Goal: Task Accomplishment & Management: Use online tool/utility

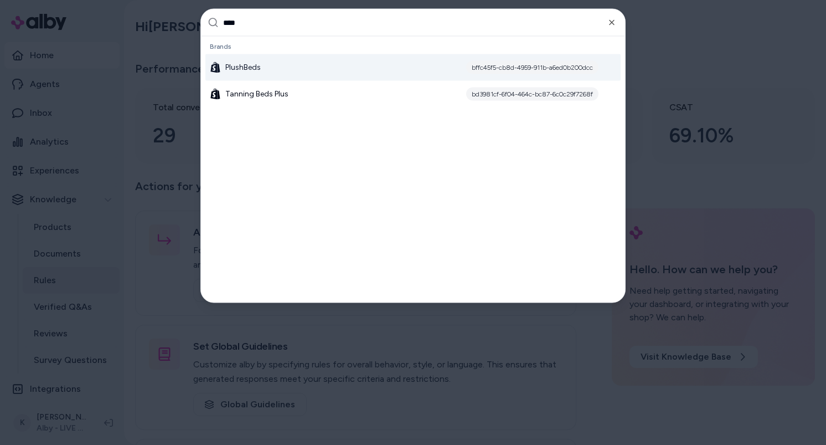
type input "*****"
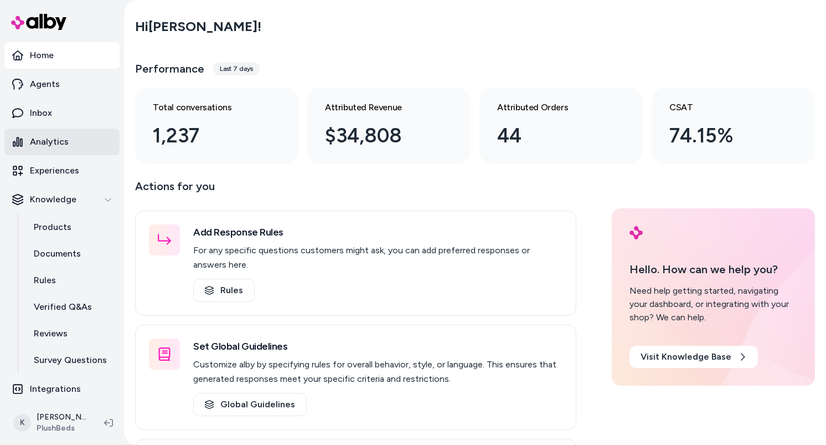
click at [57, 144] on p "Analytics" at bounding box center [49, 141] width 39 height 13
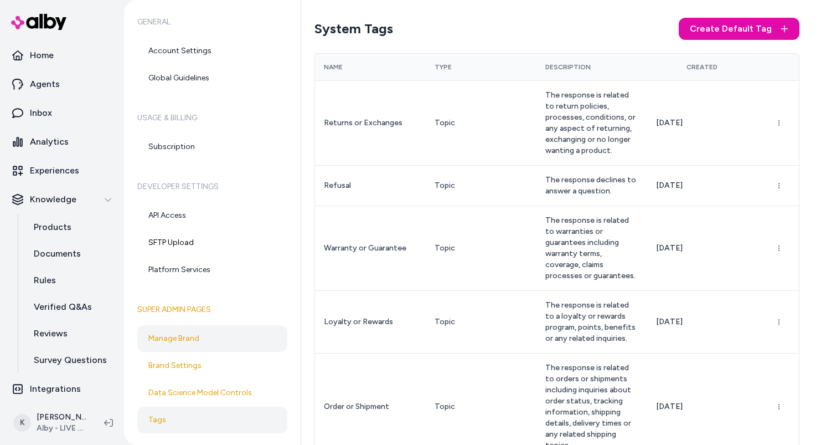
click at [215, 347] on link "Manage Brand" at bounding box center [212, 338] width 150 height 27
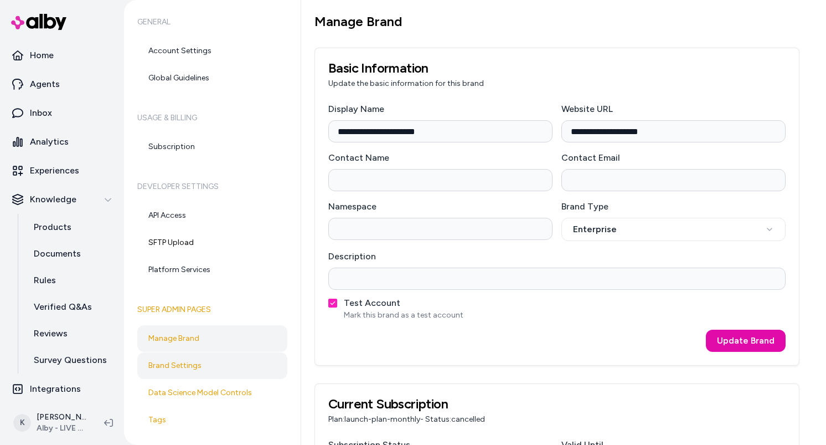
click at [214, 366] on link "Brand Settings" at bounding box center [212, 365] width 150 height 27
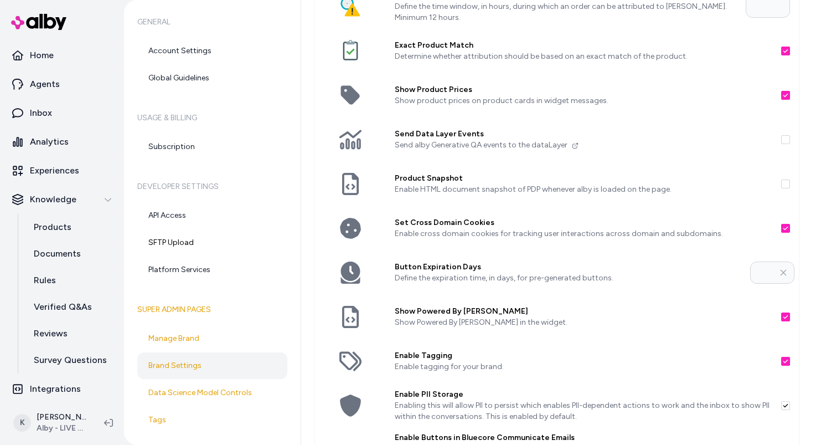
scroll to position [61, 0]
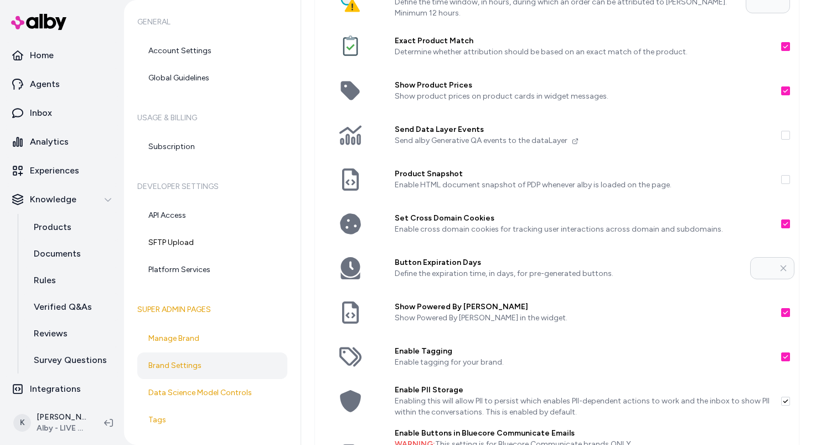
click at [789, 403] on button "button" at bounding box center [786, 401] width 9 height 9
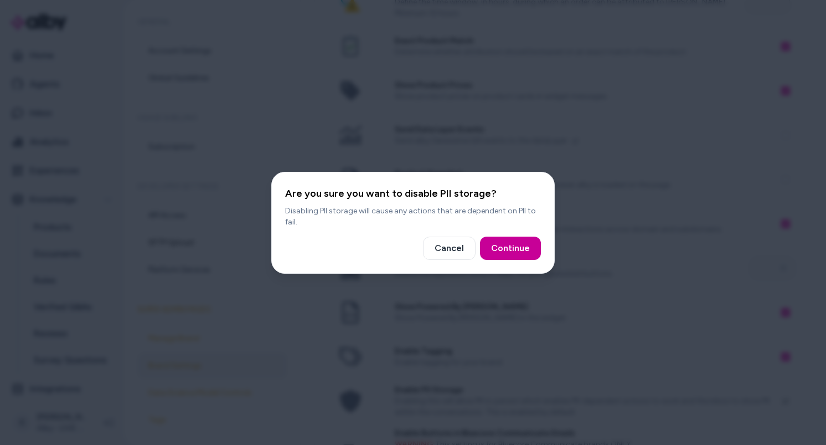
click at [518, 253] on button "Continue" at bounding box center [510, 248] width 61 height 23
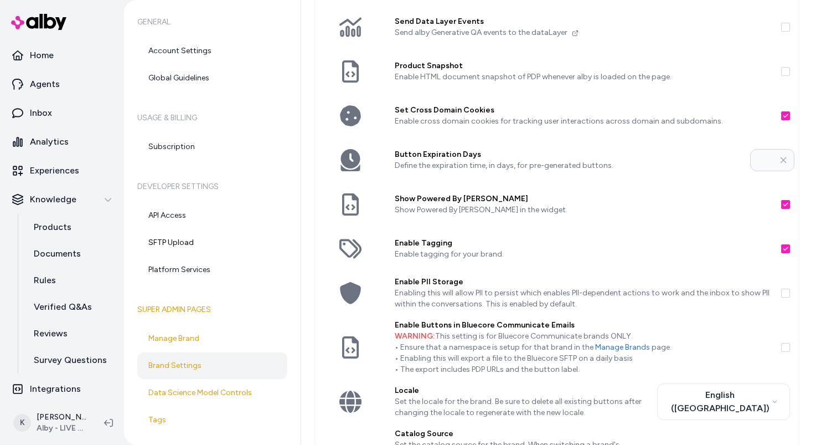
scroll to position [177, 0]
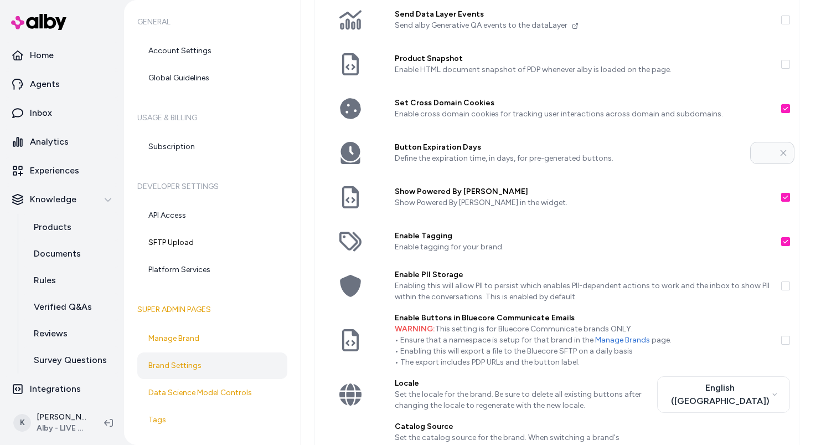
click at [788, 289] on button "button" at bounding box center [786, 285] width 9 height 9
click at [787, 287] on button "button" at bounding box center [786, 285] width 9 height 9
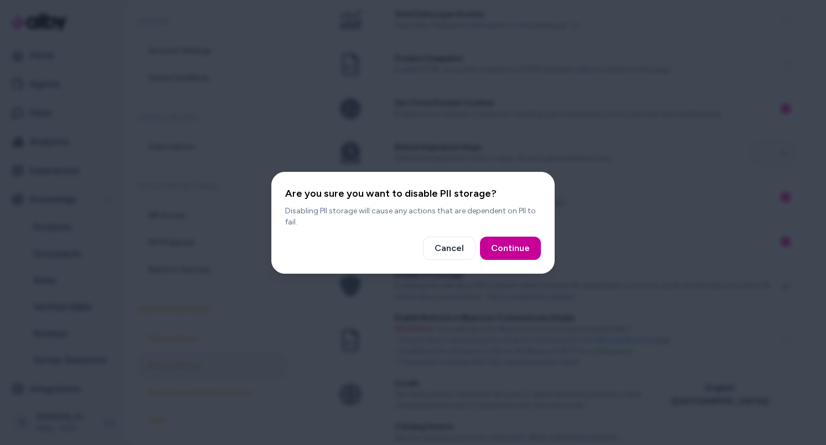
click at [521, 255] on button "Continue" at bounding box center [510, 248] width 61 height 23
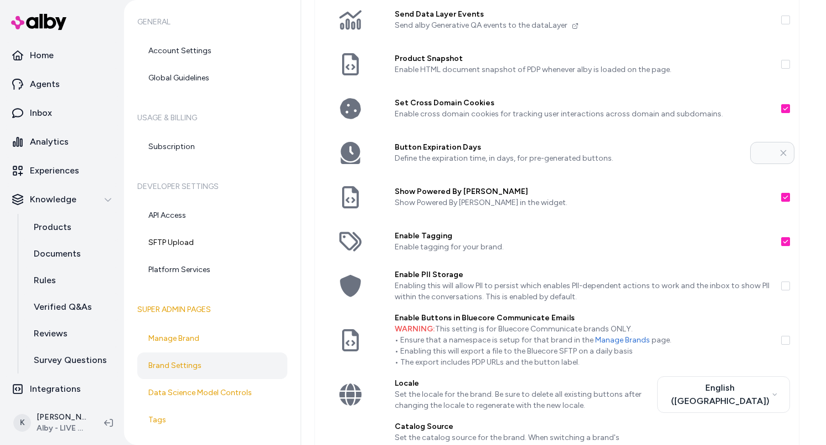
scroll to position [320, 0]
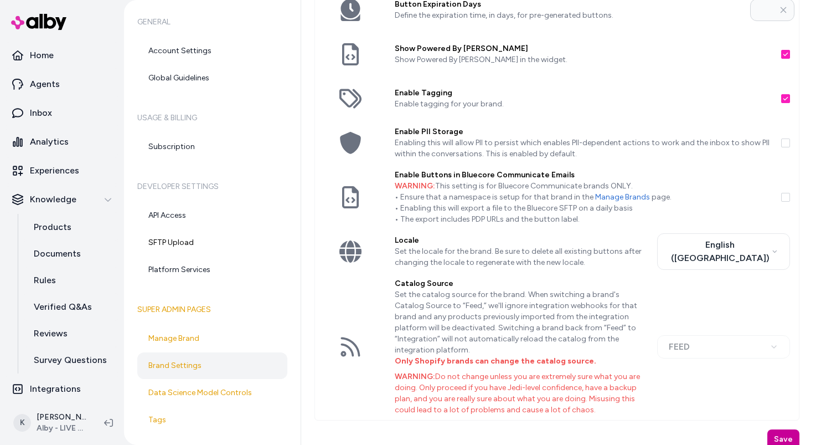
click at [785, 430] on button "Save" at bounding box center [784, 439] width 32 height 20
click at [85, 392] on link "Integrations" at bounding box center [61, 389] width 115 height 27
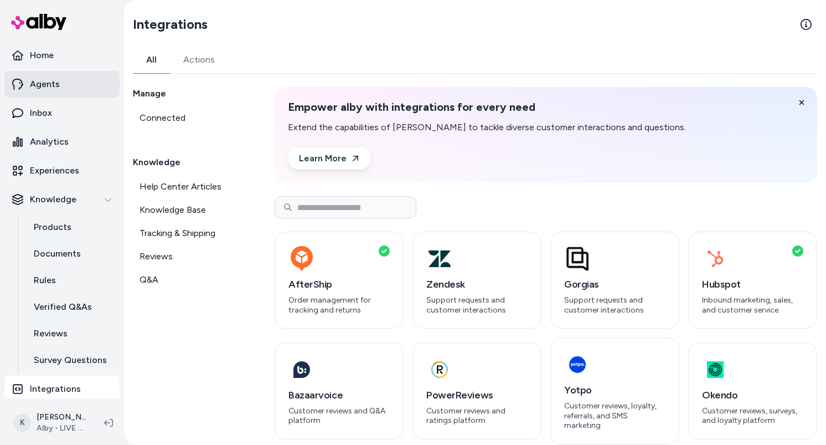
click at [69, 79] on link "Agents" at bounding box center [61, 84] width 115 height 27
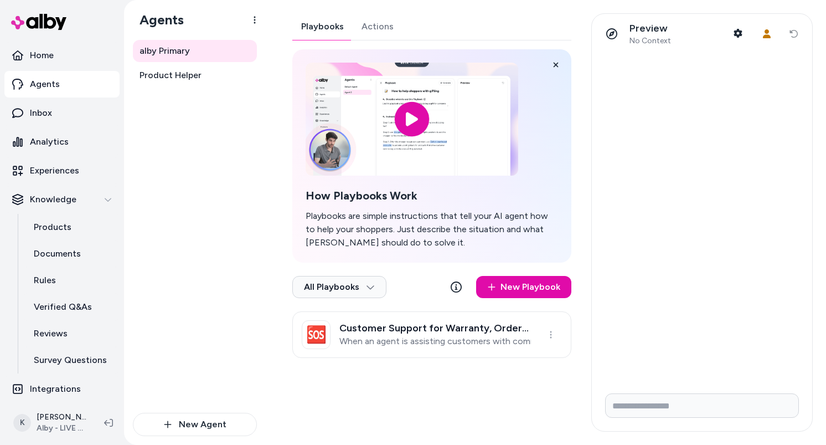
click at [375, 24] on div "Playbooks Actions How Playbooks Work Playbooks are simple instructions that tel…" at bounding box center [431, 185] width 279 height 345
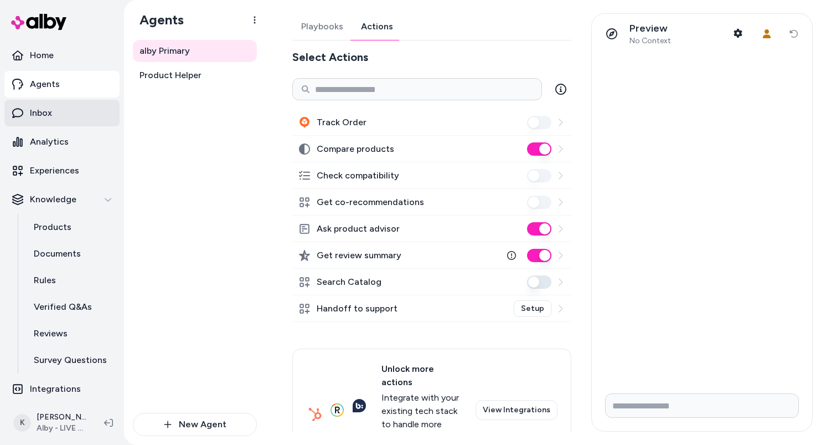
click at [63, 110] on link "Inbox" at bounding box center [61, 113] width 115 height 27
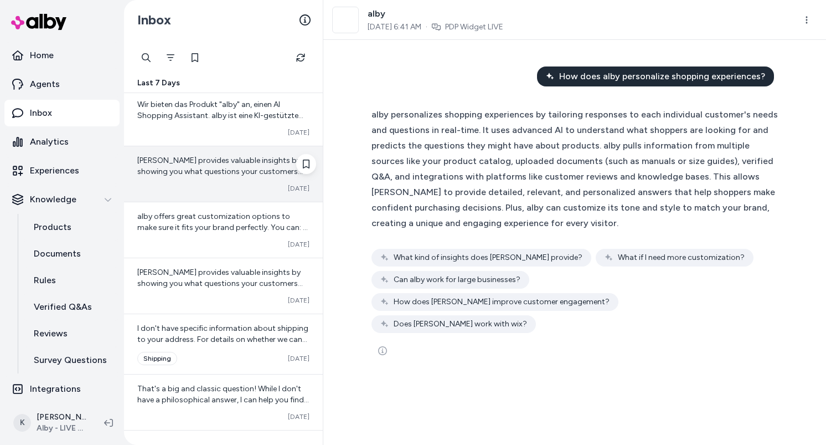
scroll to position [122, 0]
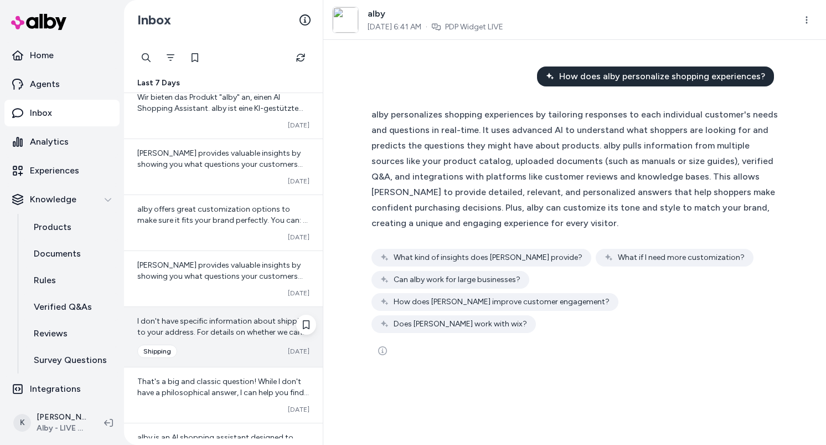
click at [230, 348] on div "Converted shipping Oct 10" at bounding box center [223, 351] width 172 height 13
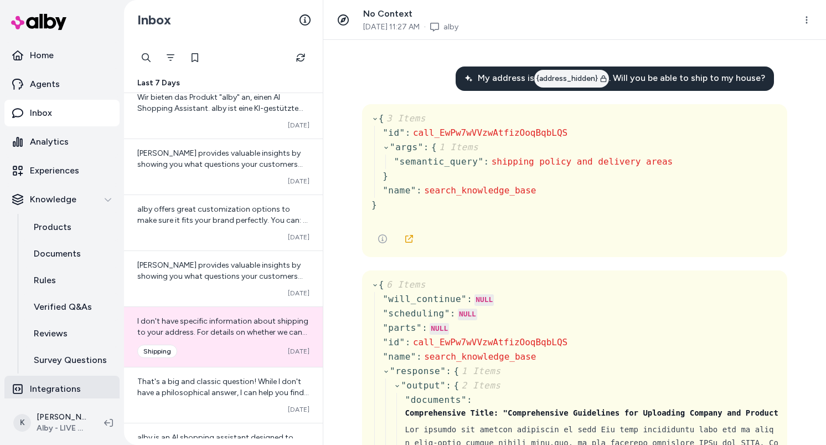
click at [78, 391] on link "Integrations" at bounding box center [61, 389] width 115 height 27
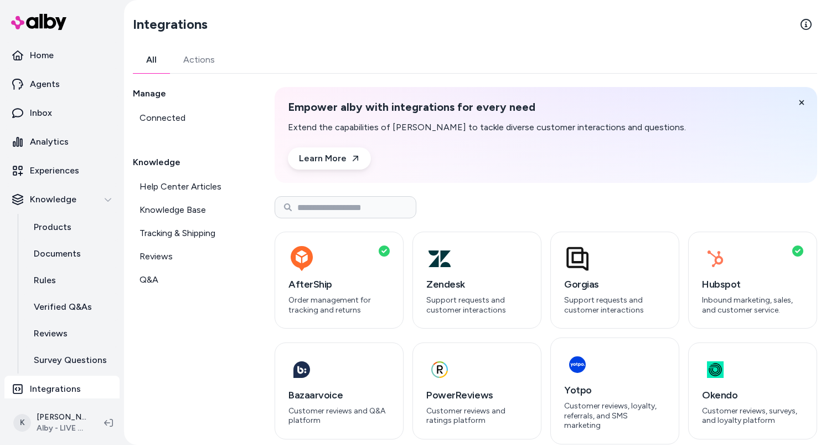
click at [193, 59] on button "Actions" at bounding box center [199, 60] width 58 height 27
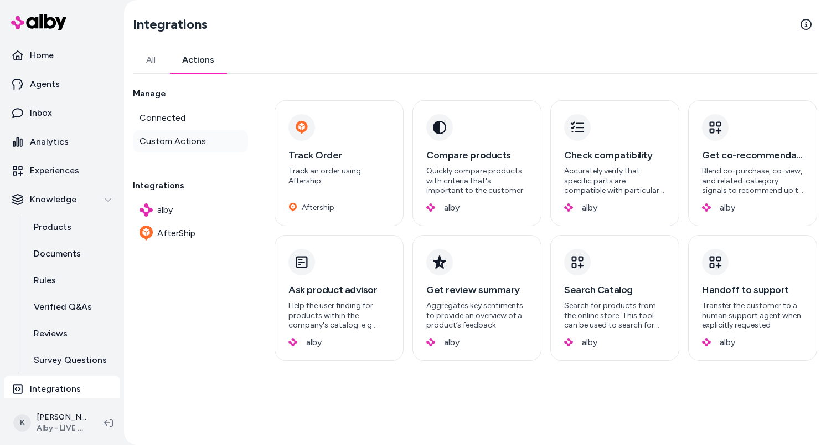
click at [194, 137] on span "Custom Actions" at bounding box center [173, 141] width 66 height 13
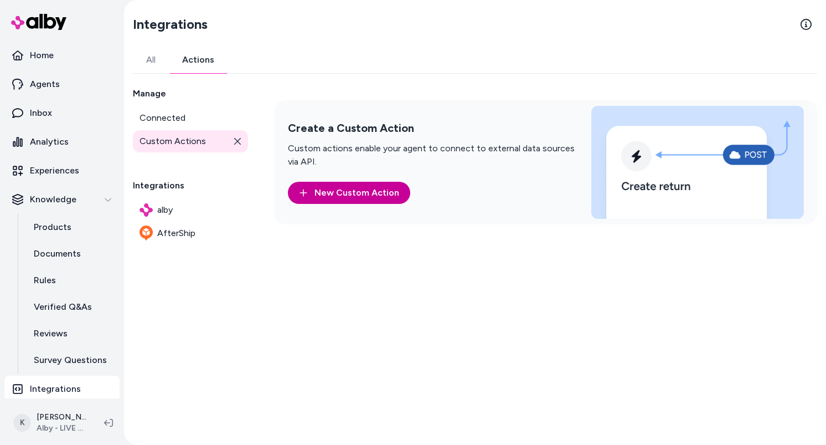
click at [373, 194] on link "New Custom Action" at bounding box center [349, 193] width 122 height 22
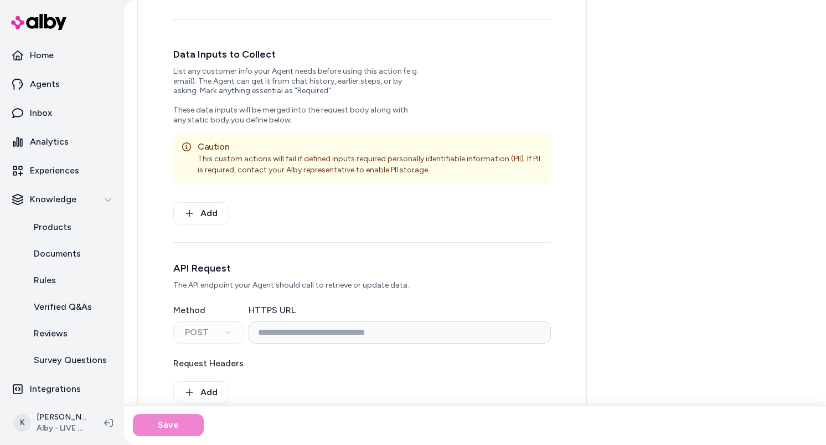
scroll to position [285, 0]
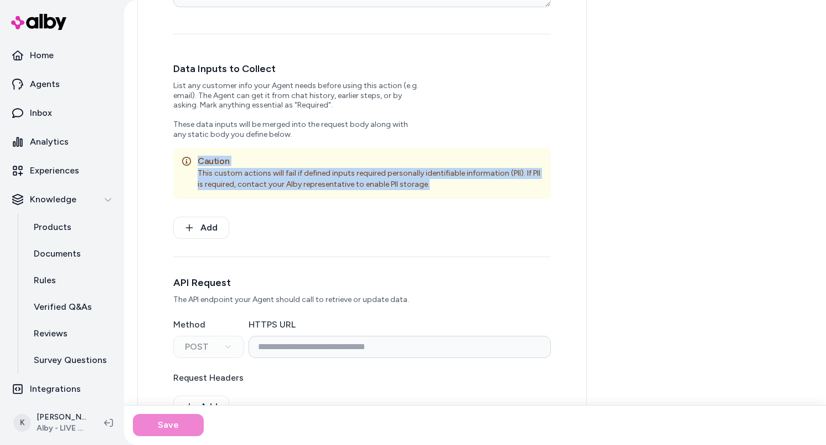
drag, startPoint x: 451, startPoint y: 185, endPoint x: 188, endPoint y: 164, distance: 264.0
click at [188, 164] on div "Caution This custom actions will fail if defined inputs required personally ide…" at bounding box center [362, 173] width 378 height 51
click at [471, 187] on div "This custom actions will fail if defined inputs required personally identifiabl…" at bounding box center [362, 179] width 360 height 22
drag, startPoint x: 439, startPoint y: 186, endPoint x: 198, endPoint y: 165, distance: 241.3
click at [198, 165] on div "Caution This custom actions will fail if defined inputs required personally ide…" at bounding box center [362, 173] width 378 height 51
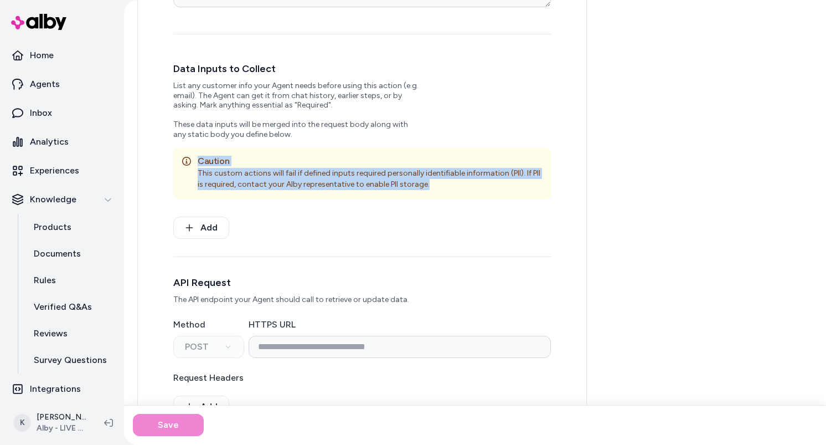
click at [445, 186] on div "This custom actions will fail if defined inputs required personally identifiabl…" at bounding box center [362, 179] width 360 height 22
drag, startPoint x: 451, startPoint y: 186, endPoint x: 198, endPoint y: 156, distance: 255.5
click at [197, 157] on div "Caution This custom actions will fail if defined inputs required personally ide…" at bounding box center [362, 173] width 378 height 51
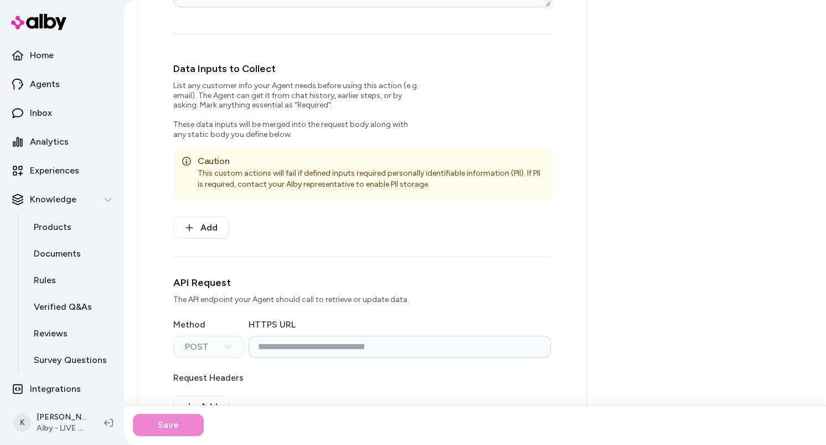
click at [433, 195] on div "Caution This custom actions will fail if defined inputs required personally ide…" at bounding box center [362, 173] width 378 height 51
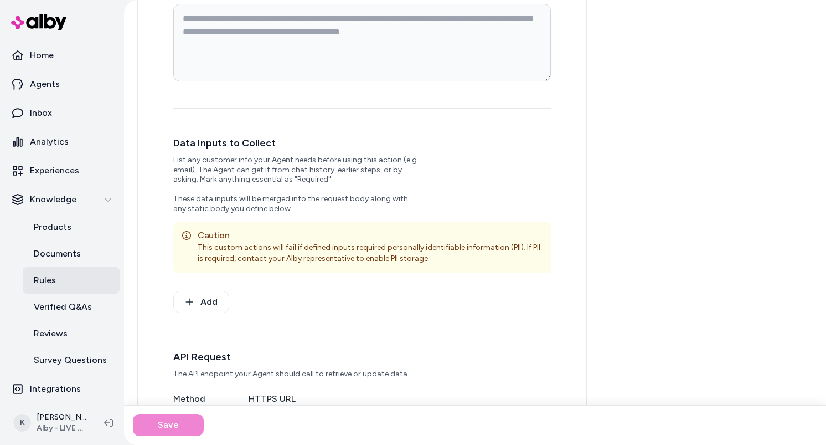
scroll to position [4, 0]
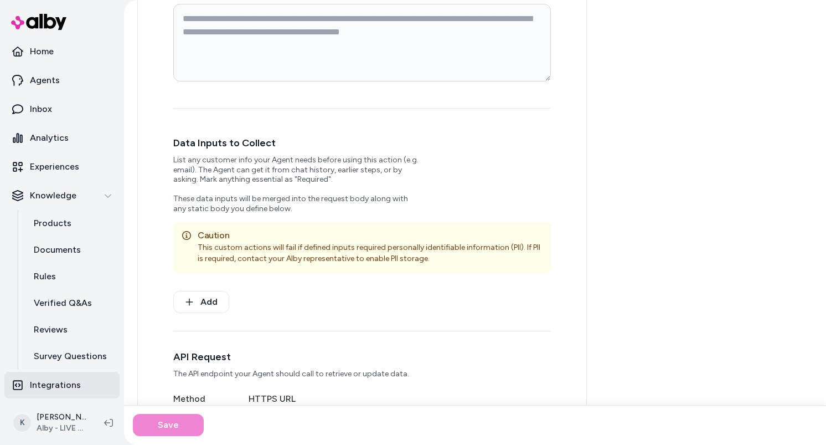
click at [61, 382] on p "Integrations" at bounding box center [55, 384] width 51 height 13
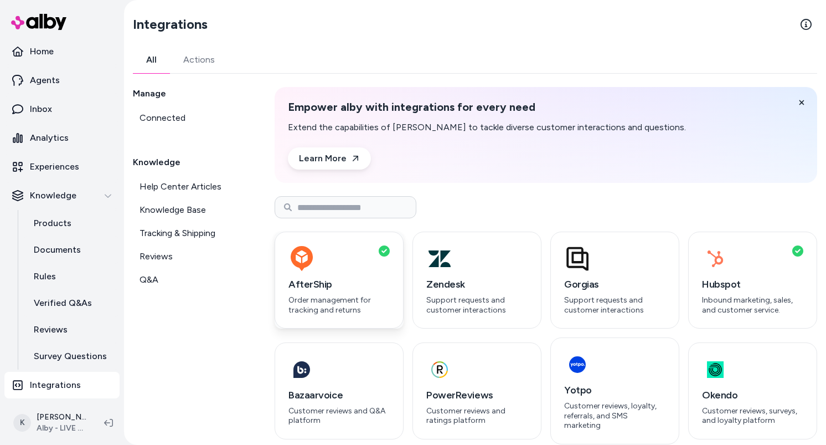
click at [335, 265] on div "button" at bounding box center [339, 258] width 101 height 27
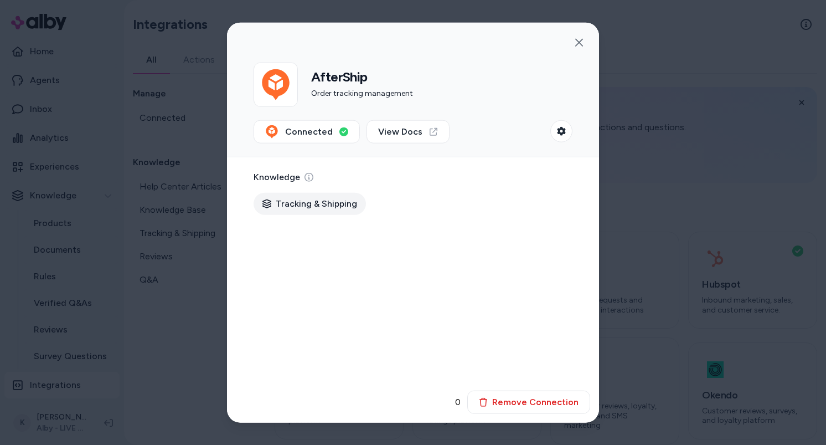
click at [464, 408] on div "0 Remove Connection" at bounding box center [522, 402] width 135 height 23
click at [320, 131] on span "Connected" at bounding box center [309, 131] width 48 height 13
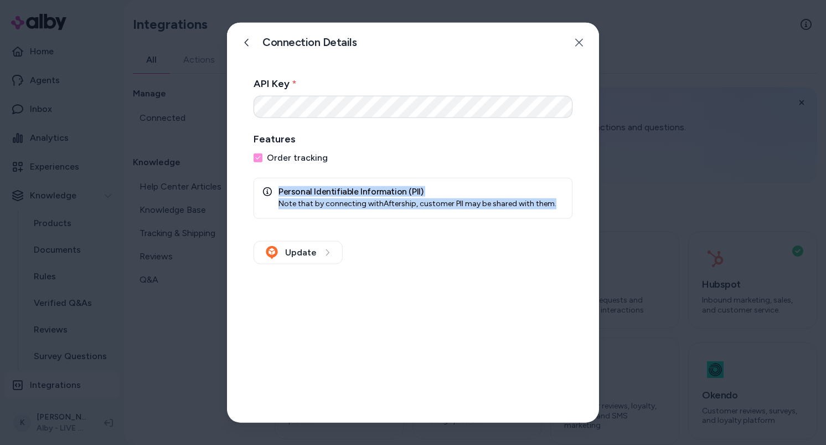
drag, startPoint x: 279, startPoint y: 186, endPoint x: 555, endPoint y: 204, distance: 275.9
click at [555, 204] on div "Personal Identifiable Information (PII) Note that by connecting with Aftership …" at bounding box center [413, 197] width 319 height 41
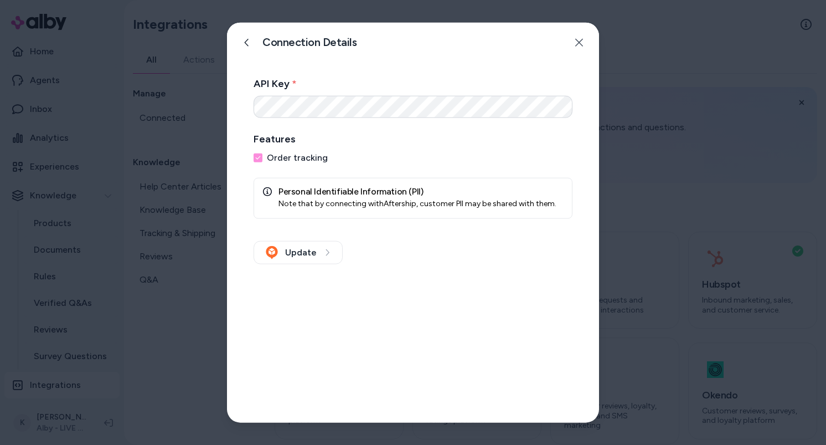
click at [454, 238] on div "Update" at bounding box center [413, 248] width 319 height 32
click at [251, 48] on button at bounding box center [247, 42] width 22 height 22
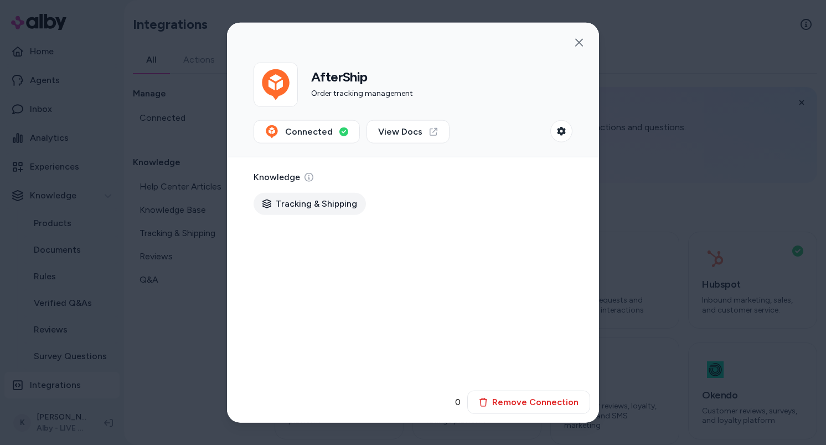
click at [142, 177] on div at bounding box center [413, 222] width 826 height 445
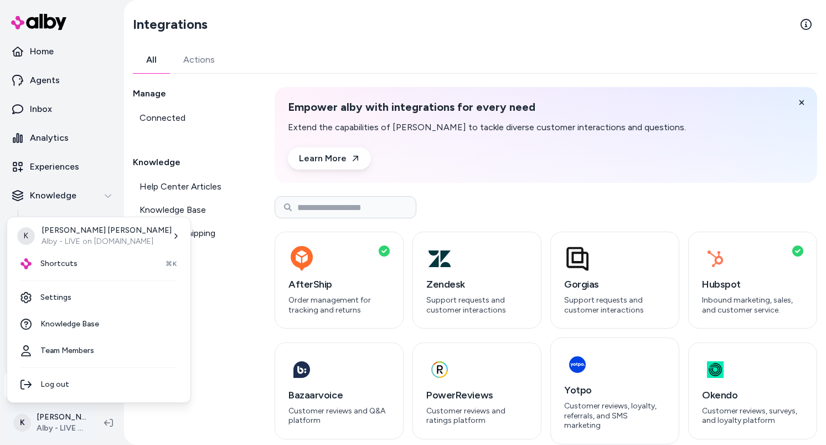
click at [71, 423] on html "Home Agents Inbox Analytics Experiences Knowledge Products Documents Rules Veri…" at bounding box center [413, 222] width 826 height 445
click at [89, 307] on link "Settings" at bounding box center [99, 297] width 174 height 27
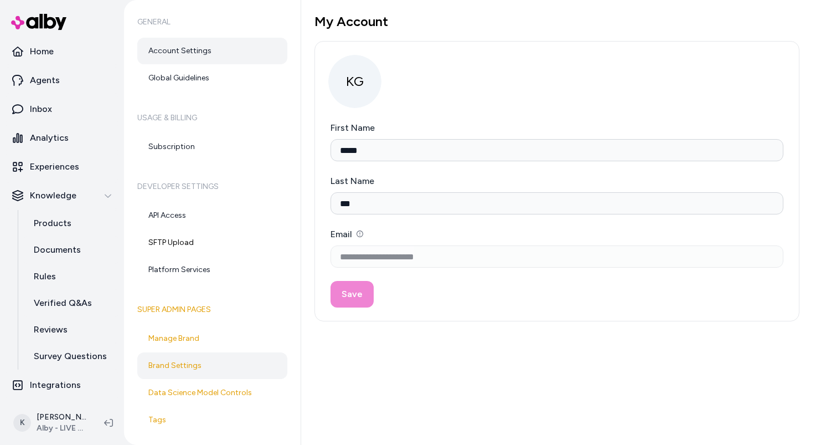
click at [211, 359] on link "Brand Settings" at bounding box center [212, 365] width 150 height 27
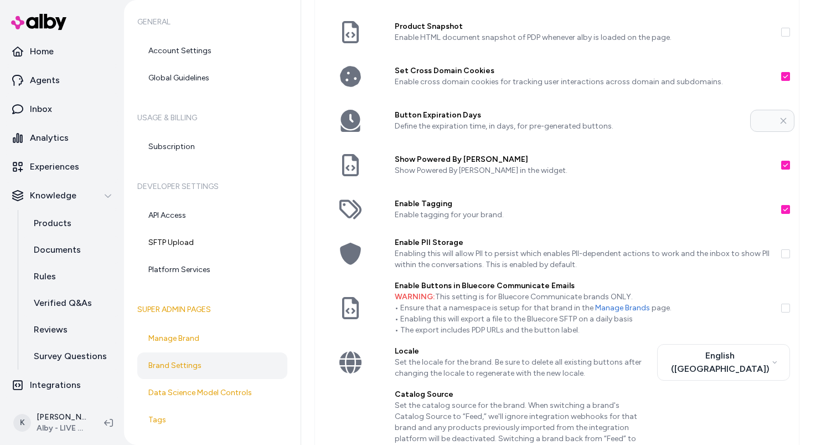
scroll to position [213, 0]
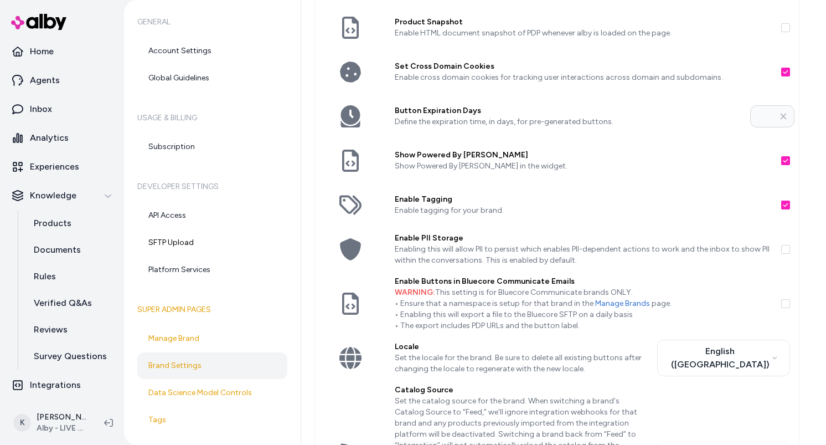
click at [787, 249] on button "button" at bounding box center [786, 249] width 9 height 9
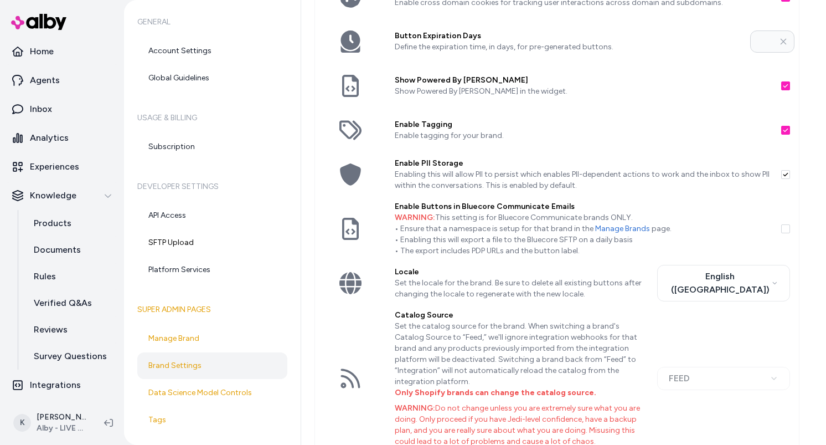
scroll to position [320, 0]
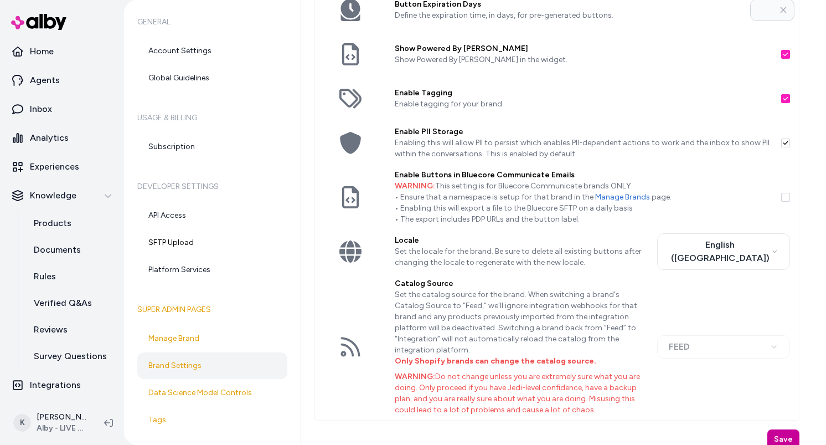
click at [790, 431] on button "Save" at bounding box center [784, 439] width 32 height 20
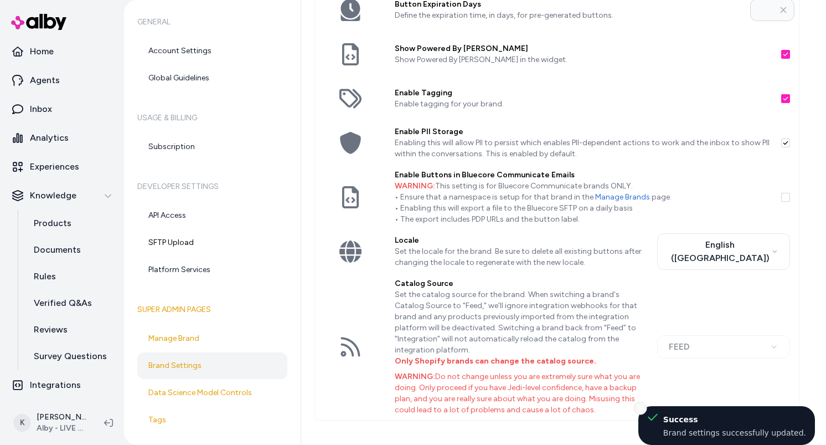
click at [647, 412] on button "Close toast" at bounding box center [640, 408] width 13 height 13
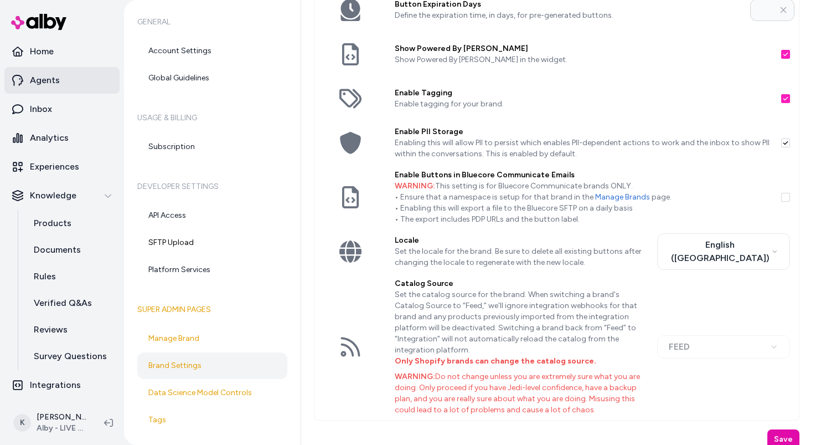
click at [73, 86] on link "Agents" at bounding box center [61, 80] width 115 height 27
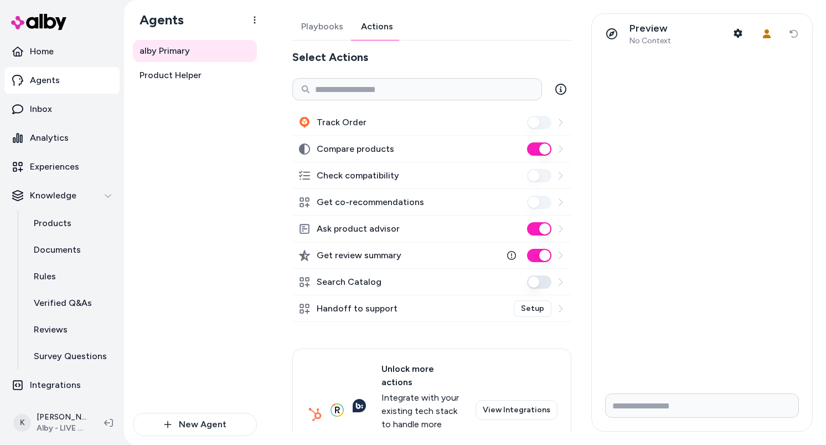
click at [381, 32] on button "Actions" at bounding box center [377, 26] width 50 height 27
click at [538, 122] on button "Track Order" at bounding box center [539, 122] width 24 height 13
click at [542, 122] on button "Track Order" at bounding box center [539, 122] width 24 height 13
click at [543, 127] on button "Track Order" at bounding box center [539, 122] width 24 height 13
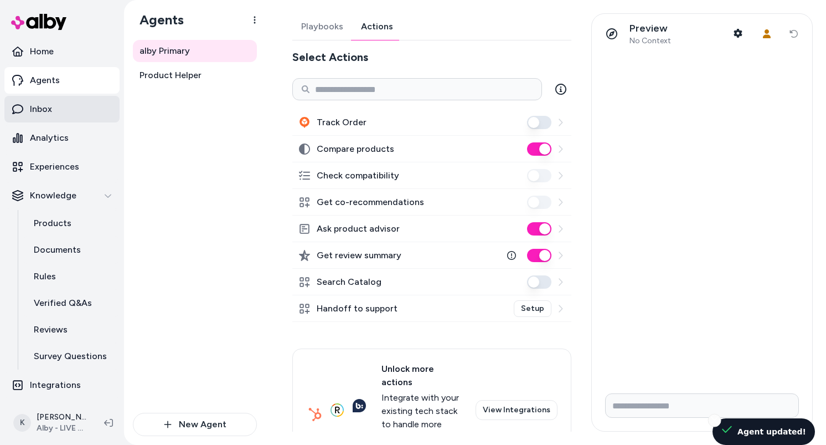
click at [65, 115] on link "Inbox" at bounding box center [61, 109] width 115 height 27
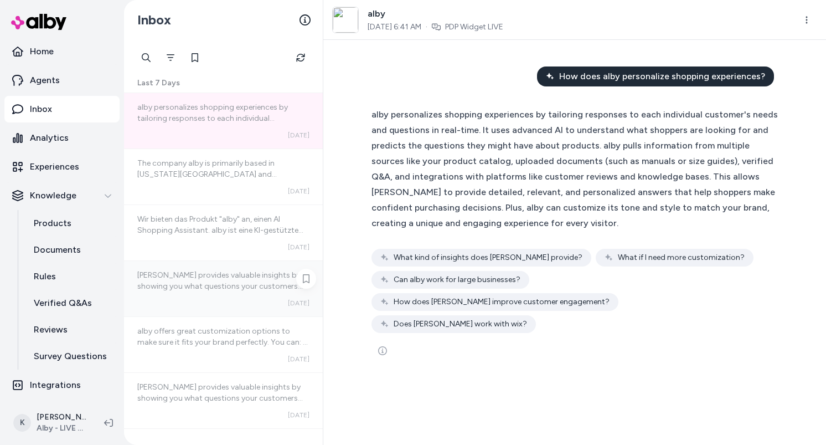
click at [224, 293] on div "alby provides valuable insights by showing you what questions your customers ar…" at bounding box center [223, 288] width 199 height 55
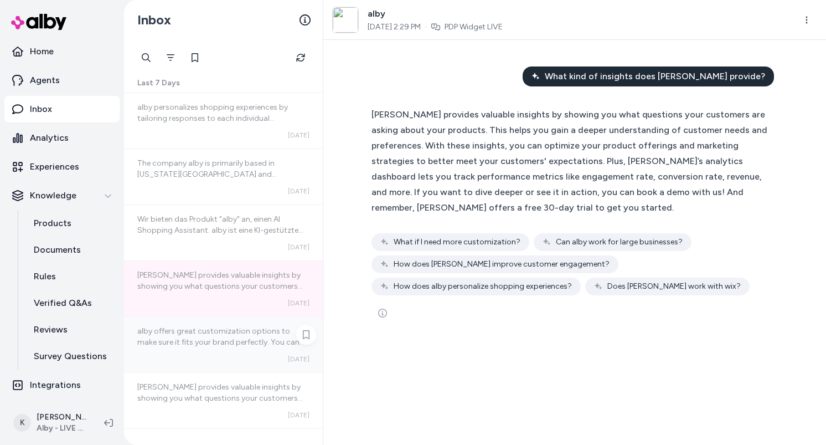
click at [208, 338] on span "alby offers great customization options to make sure it fits your brand perfect…" at bounding box center [222, 425] width 171 height 198
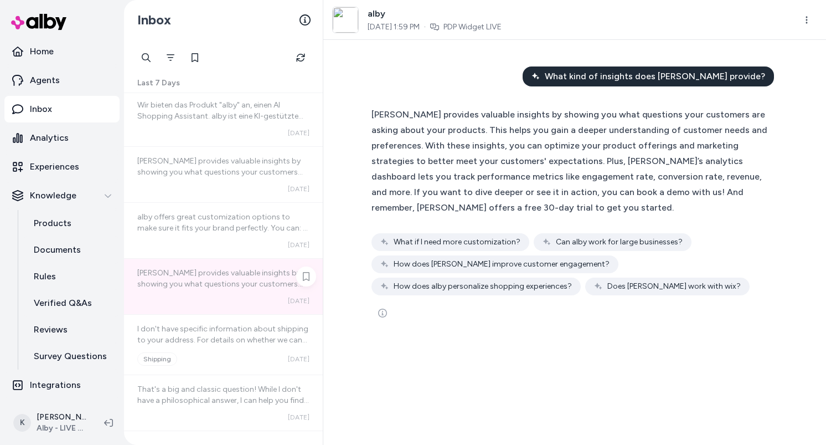
scroll to position [126, 0]
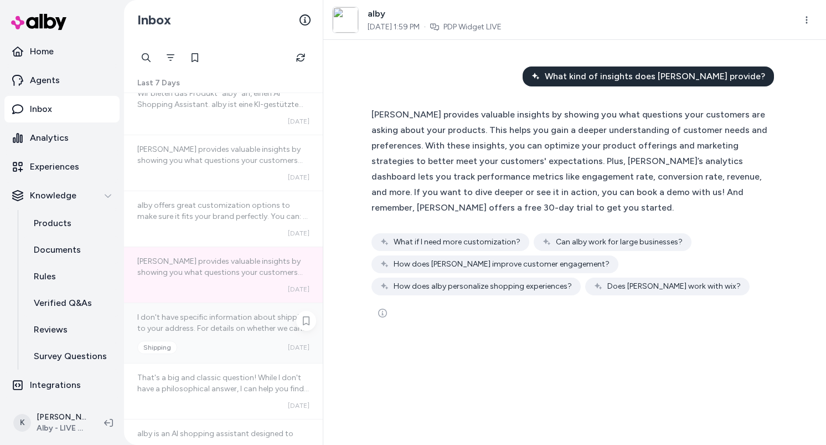
click at [239, 312] on div "I don't have specific information about shipping to your address. For details o…" at bounding box center [223, 323] width 172 height 22
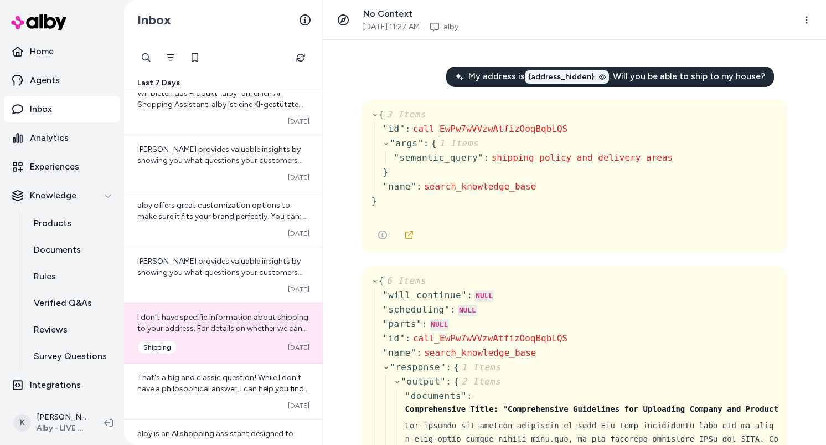
click at [578, 76] on span "{address_hidden}" at bounding box center [561, 76] width 66 height 11
click at [578, 76] on span "234 jones street" at bounding box center [524, 76] width 141 height 11
click at [578, 76] on span "{address_hidden}" at bounding box center [561, 76] width 66 height 11
click at [578, 76] on span "234 jones street" at bounding box center [524, 76] width 141 height 11
click at [578, 76] on span "{address_hidden}" at bounding box center [561, 76] width 66 height 11
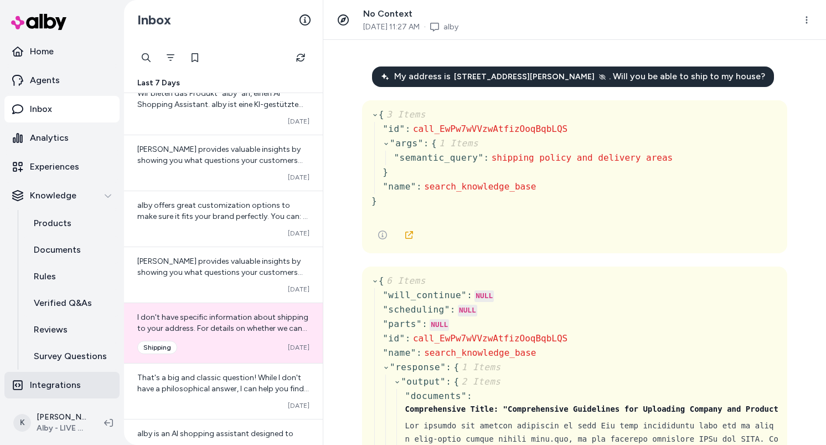
click at [65, 379] on p "Integrations" at bounding box center [55, 384] width 51 height 13
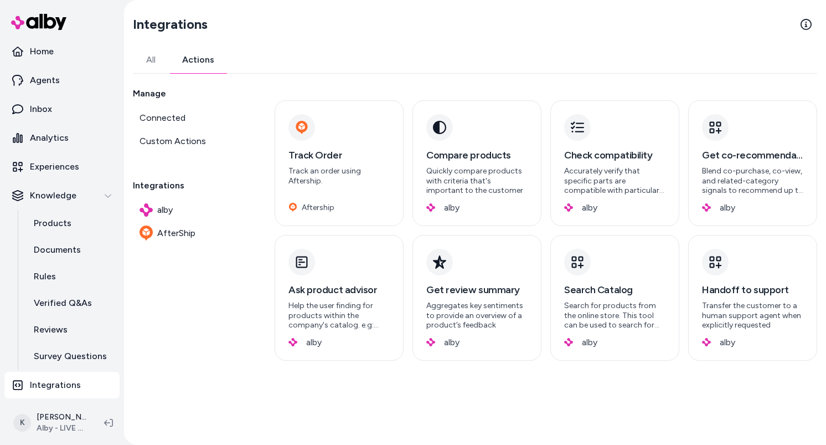
click at [202, 62] on button "Actions" at bounding box center [198, 60] width 59 height 27
click at [197, 136] on span "Custom Actions" at bounding box center [173, 141] width 66 height 13
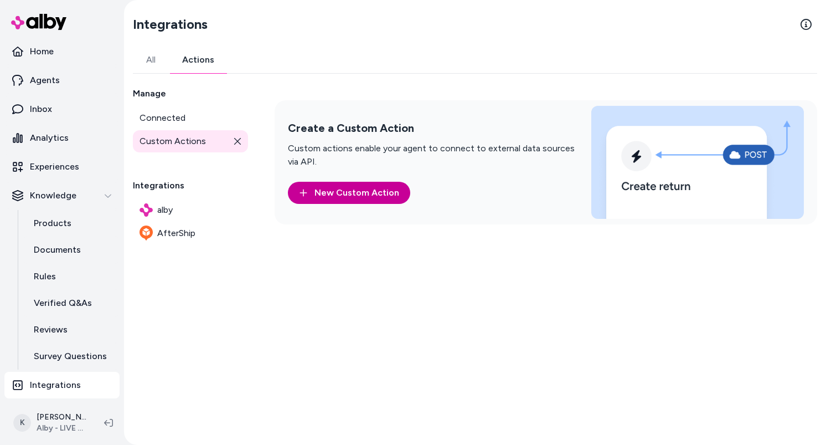
click at [384, 196] on link "New Custom Action" at bounding box center [349, 193] width 122 height 22
